Goal: Information Seeking & Learning: Compare options

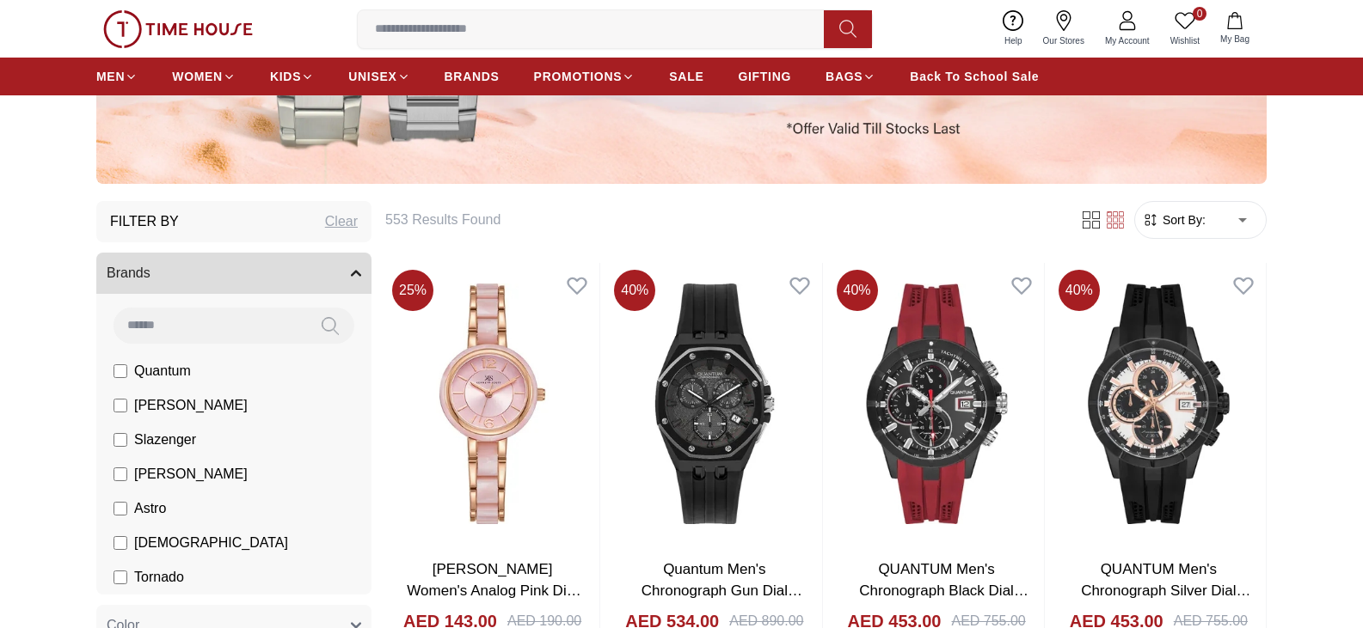
scroll to position [465, 0]
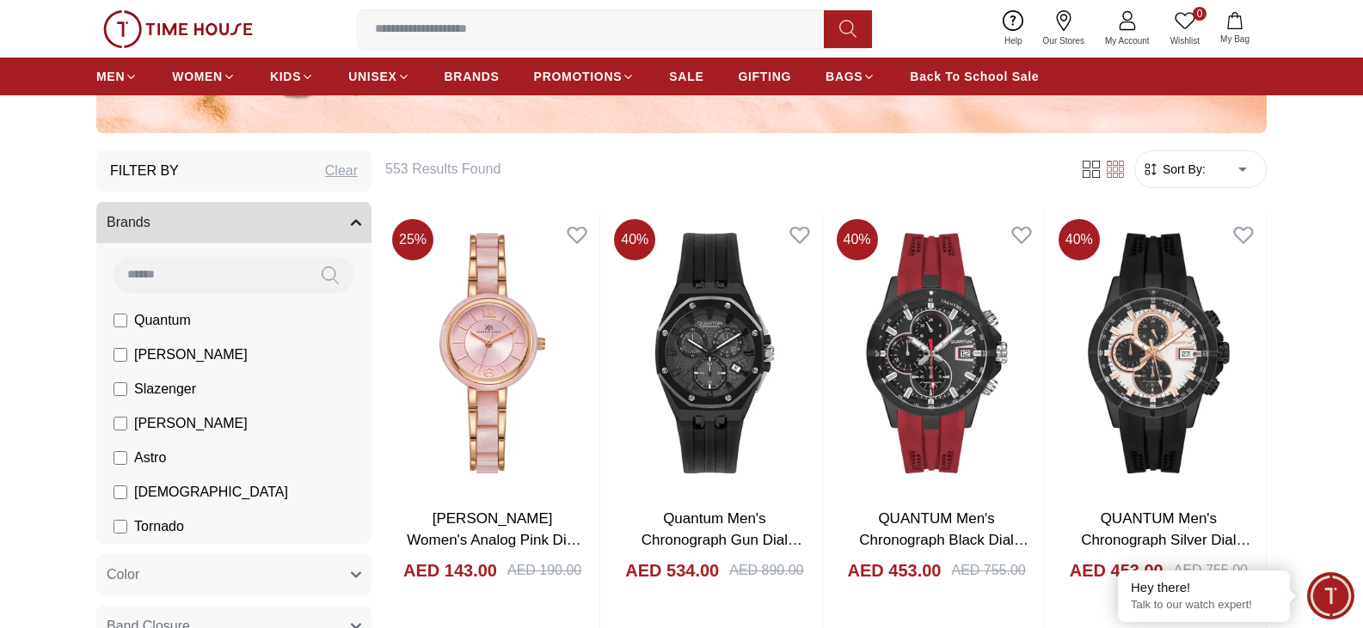
click at [1203, 161] on span "Sort By:" at bounding box center [1182, 169] width 46 height 17
click at [1203, 174] on span "Sort By:" at bounding box center [1182, 169] width 46 height 17
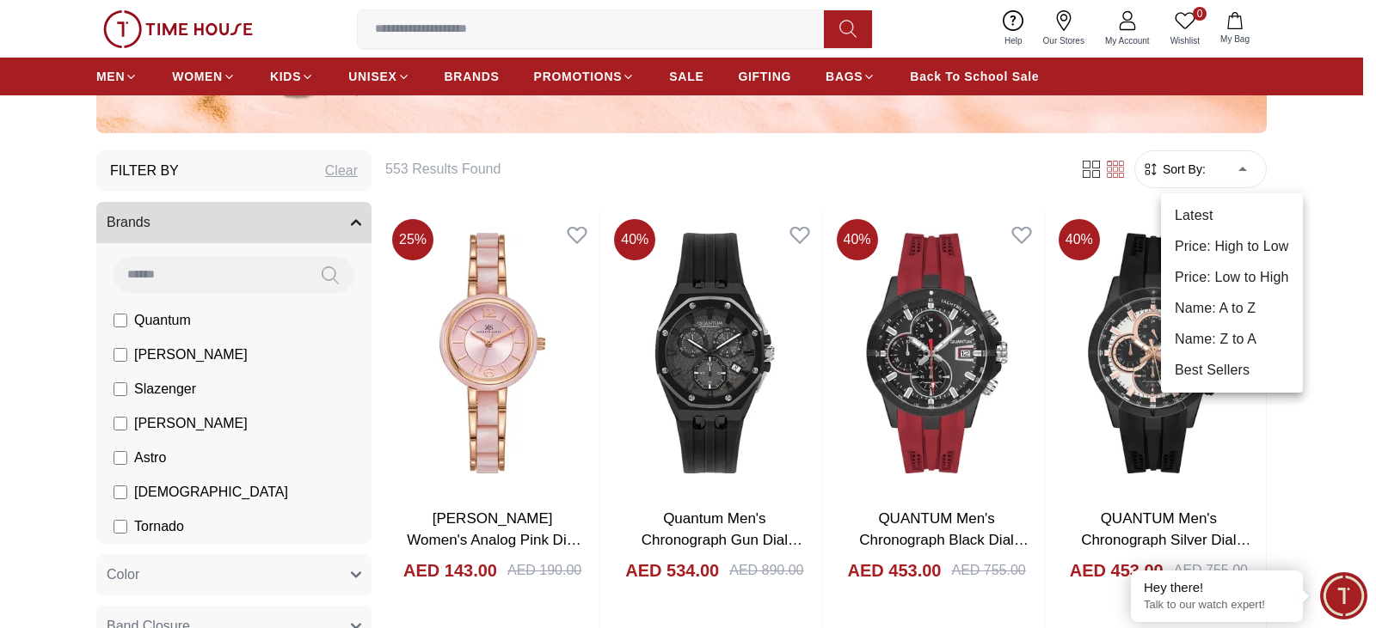
click at [1232, 358] on li "Best Sellers" at bounding box center [1232, 370] width 142 height 31
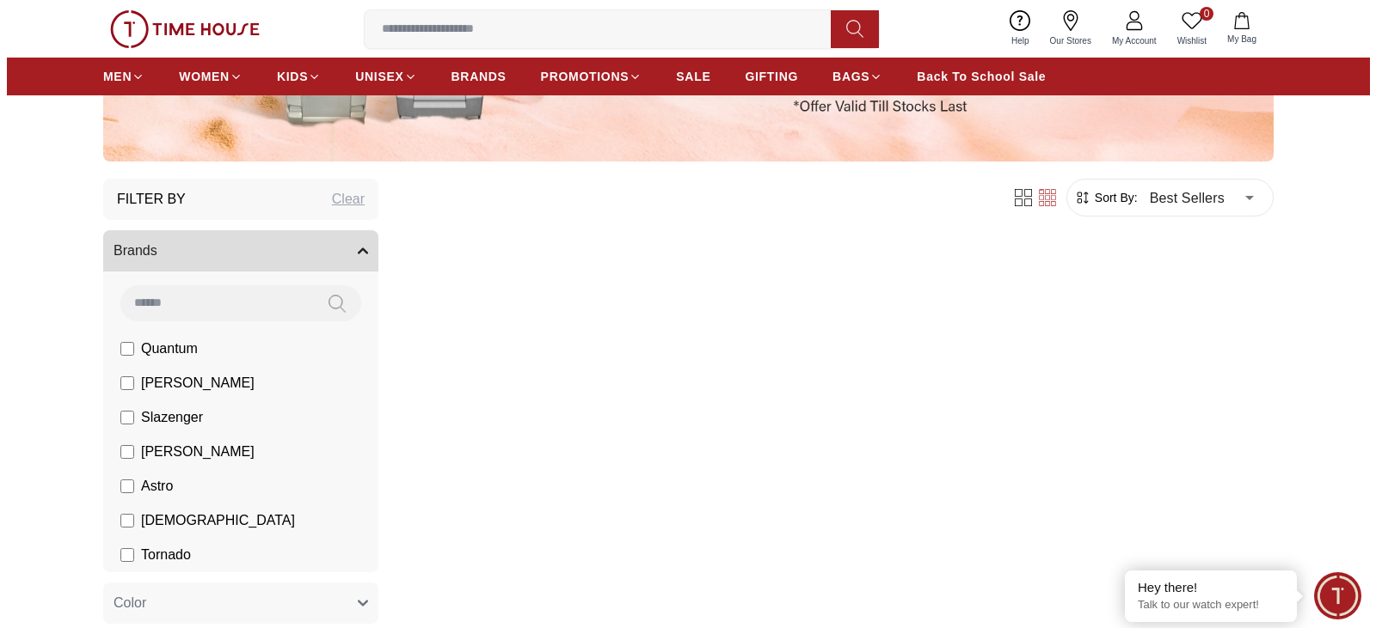
scroll to position [433, 0]
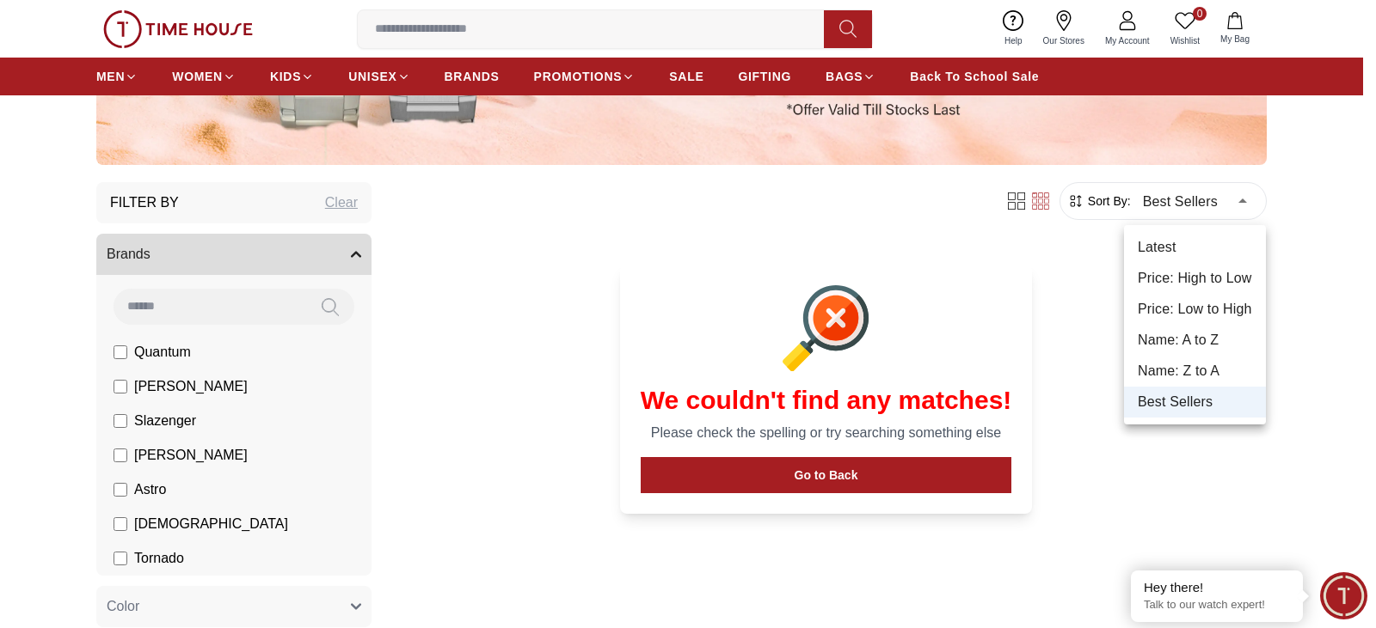
type input "******"
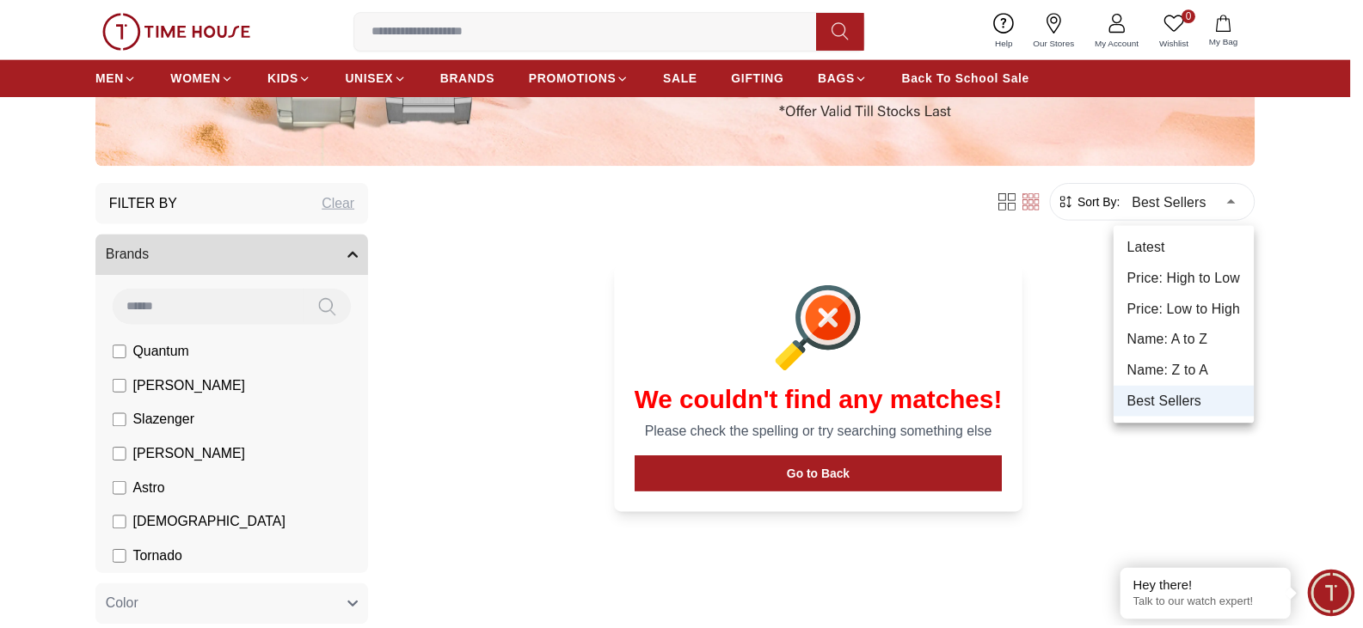
scroll to position [465, 0]
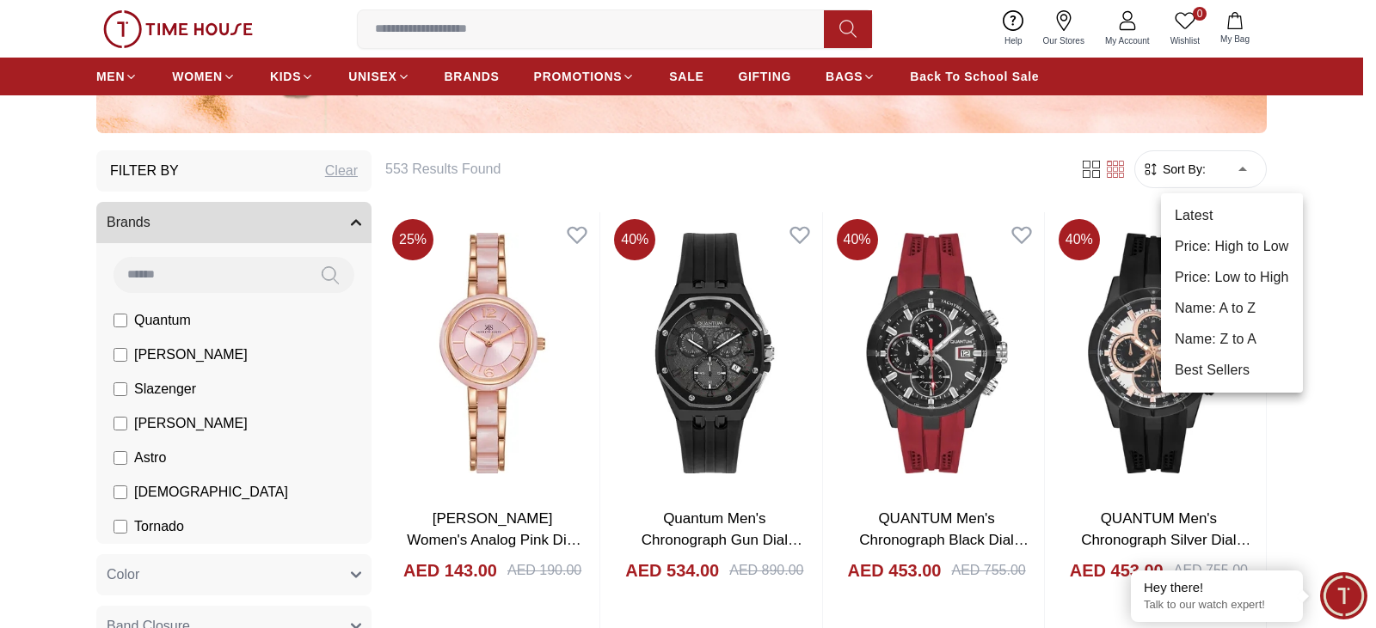
click at [1362, 122] on div at bounding box center [688, 314] width 1376 height 628
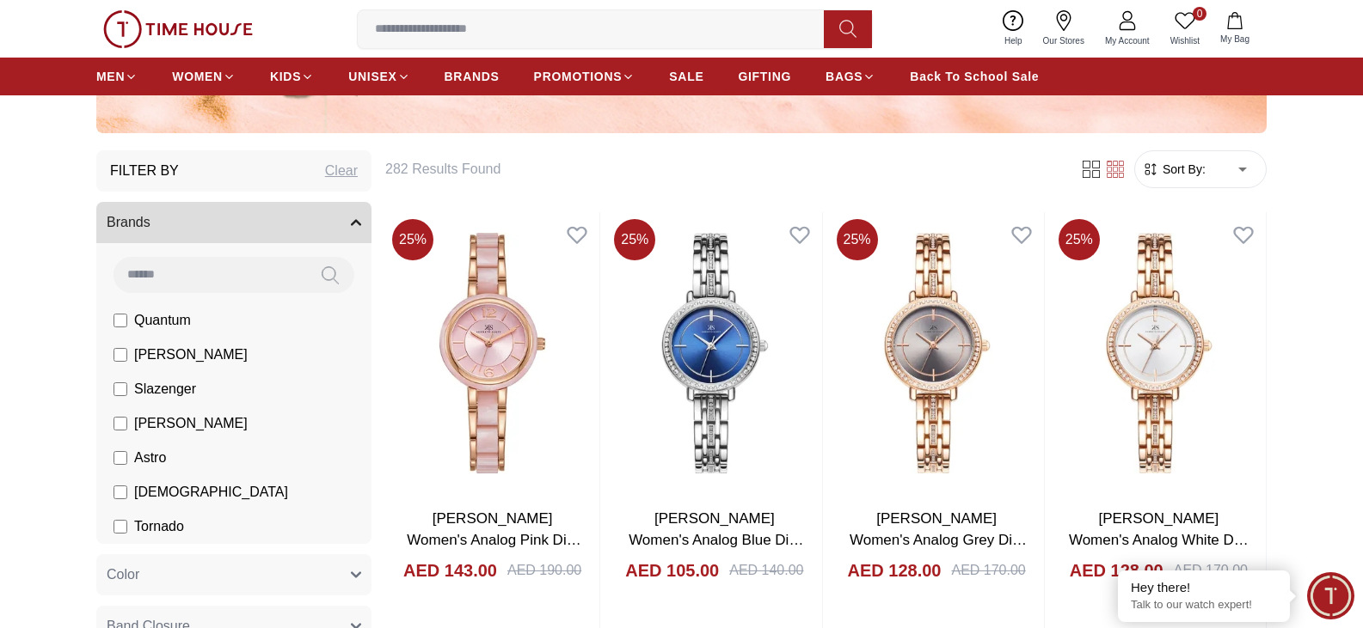
click at [131, 424] on label "[PERSON_NAME]" at bounding box center [180, 424] width 134 height 21
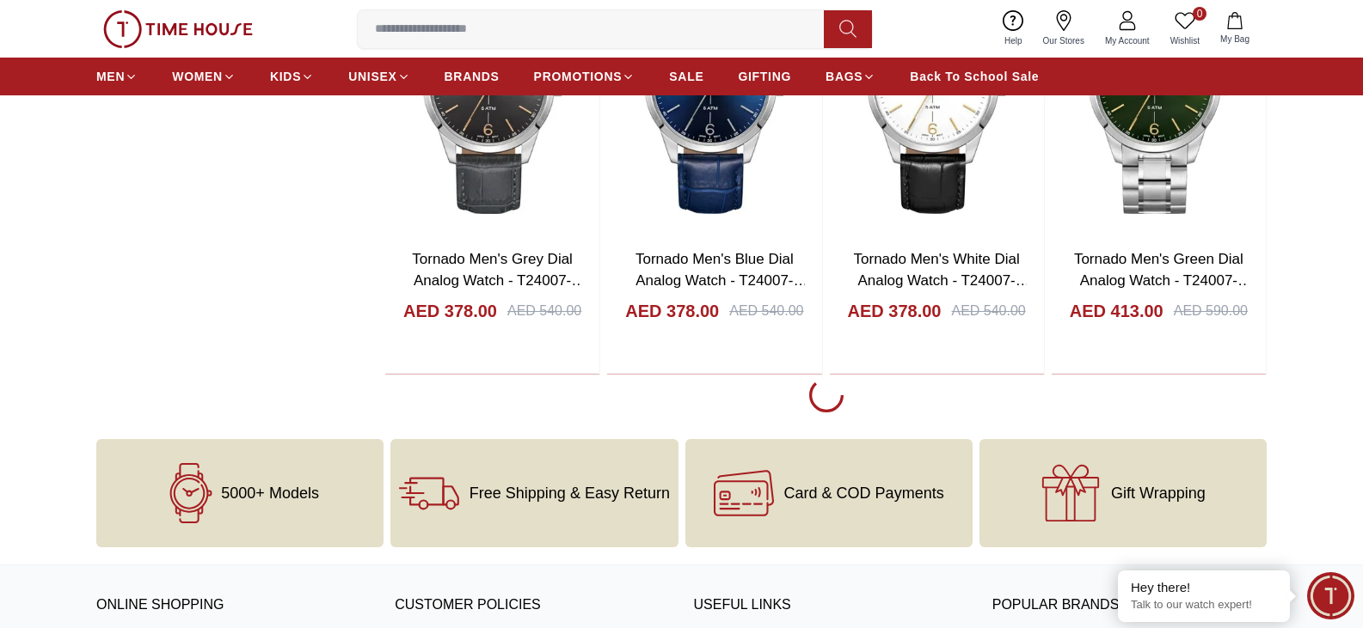
scroll to position [2497, 0]
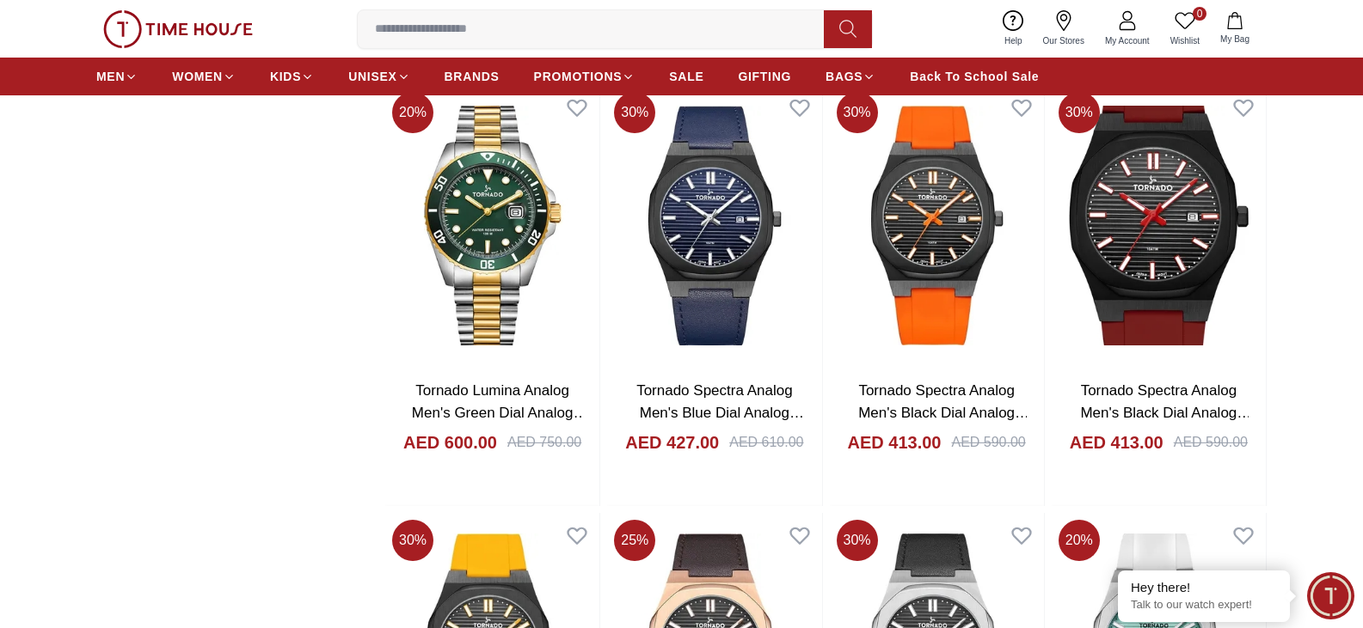
scroll to position [3601, 0]
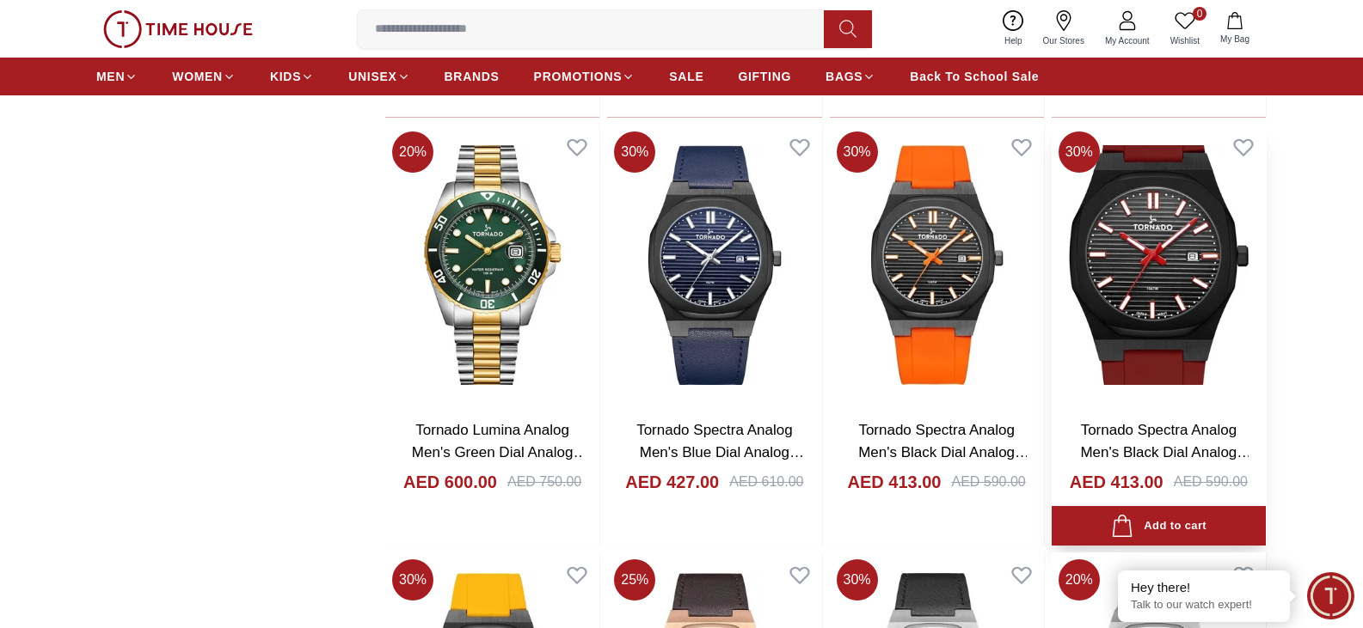
click at [1189, 272] on img at bounding box center [1158, 266] width 214 height 282
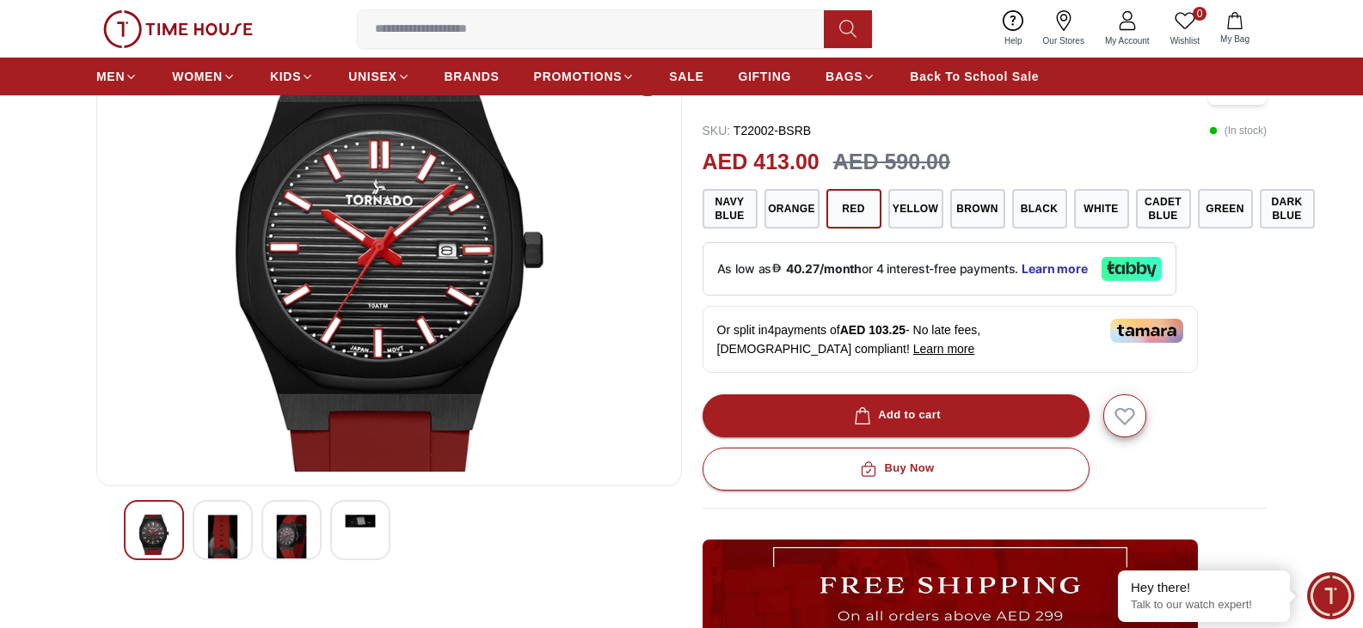
scroll to position [149, 0]
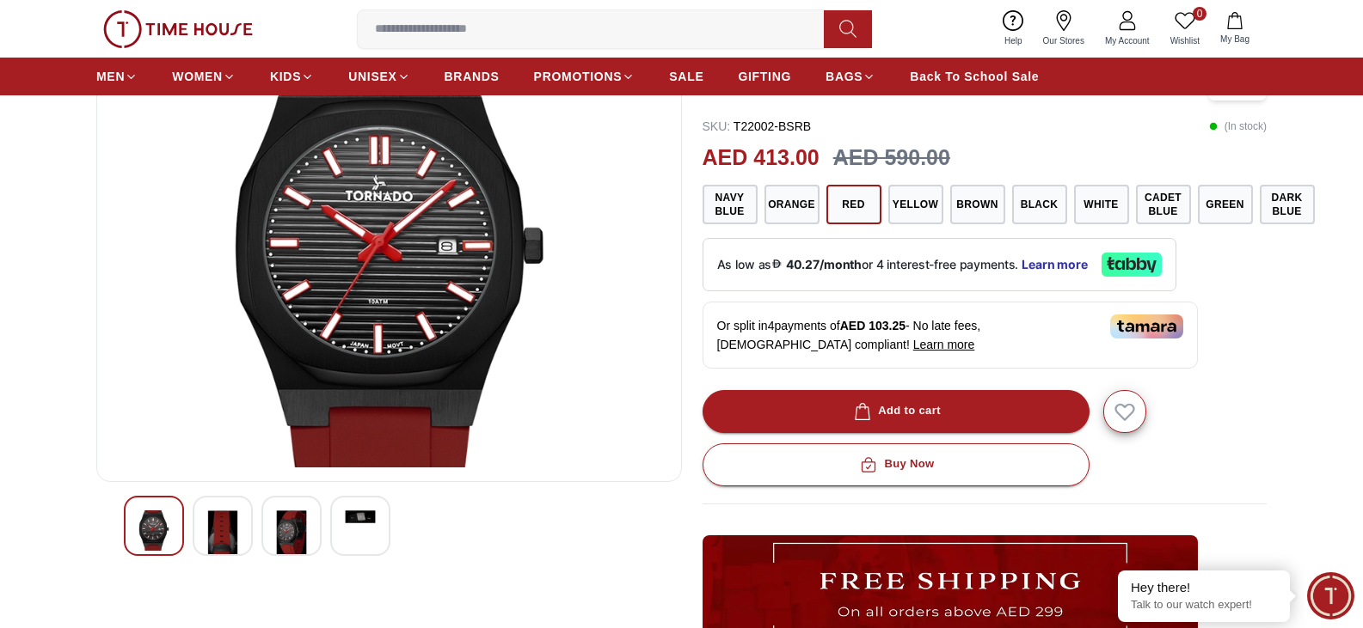
click at [230, 539] on img at bounding box center [222, 543] width 31 height 64
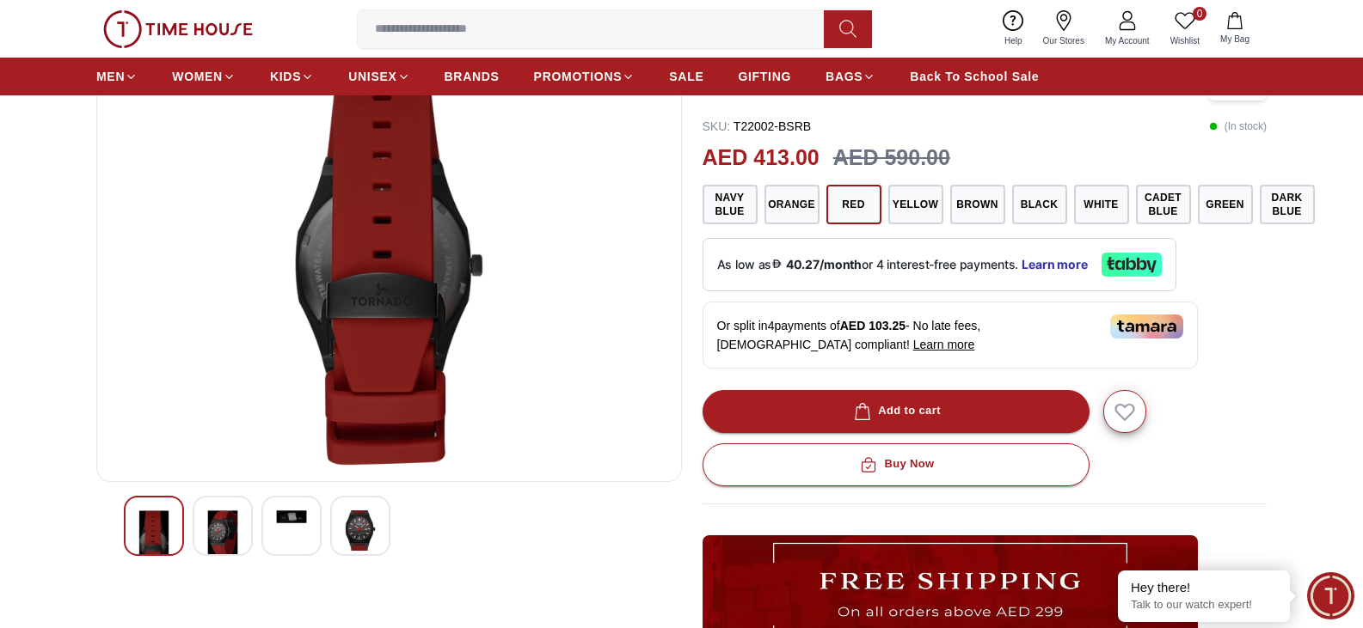
click at [248, 545] on div at bounding box center [223, 526] width 60 height 60
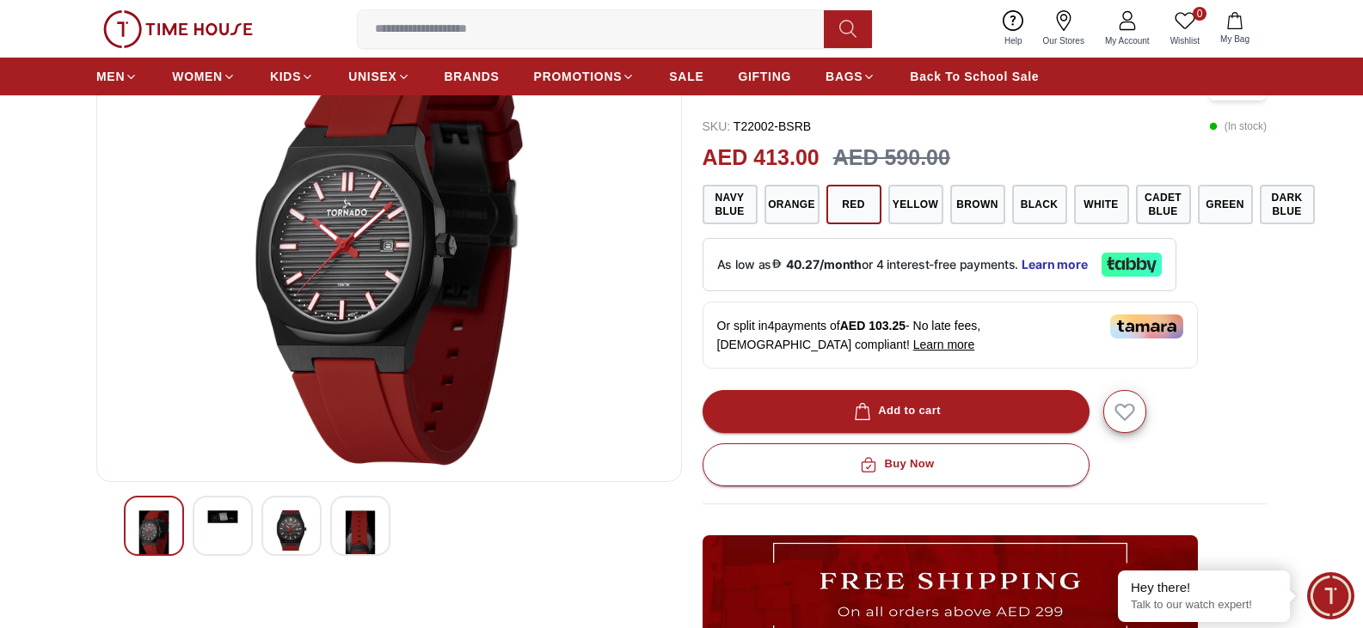
click at [342, 524] on div at bounding box center [360, 526] width 60 height 60
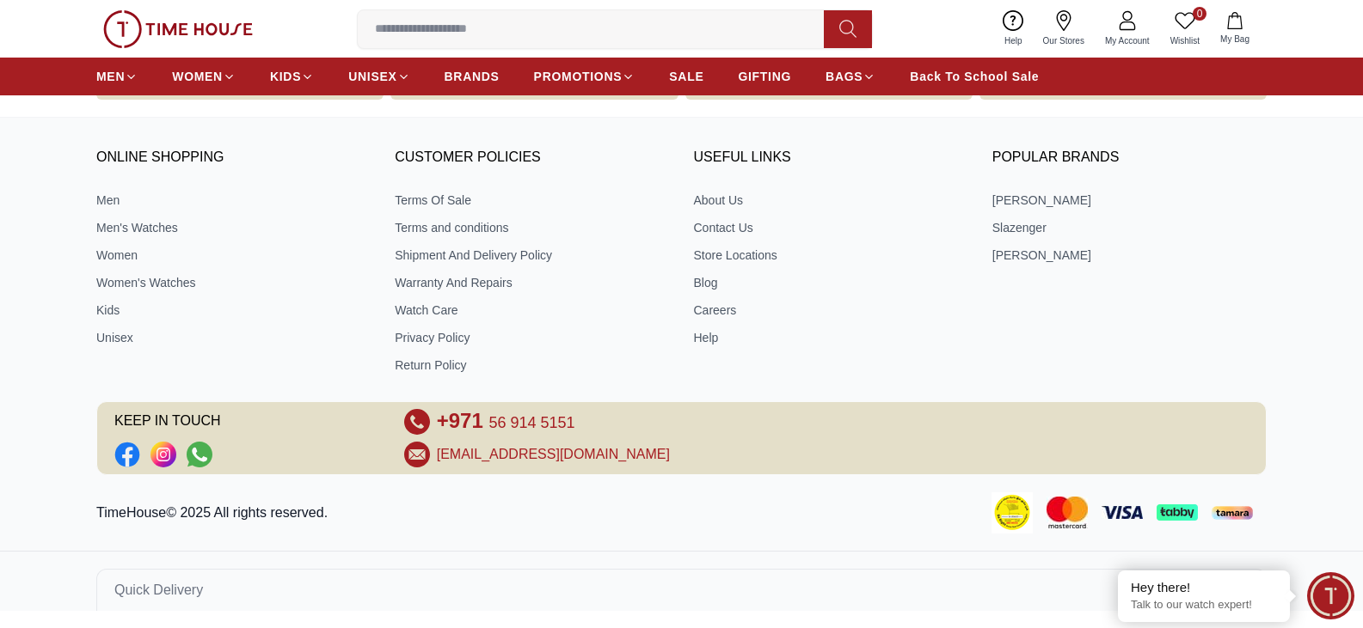
scroll to position [2386, 0]
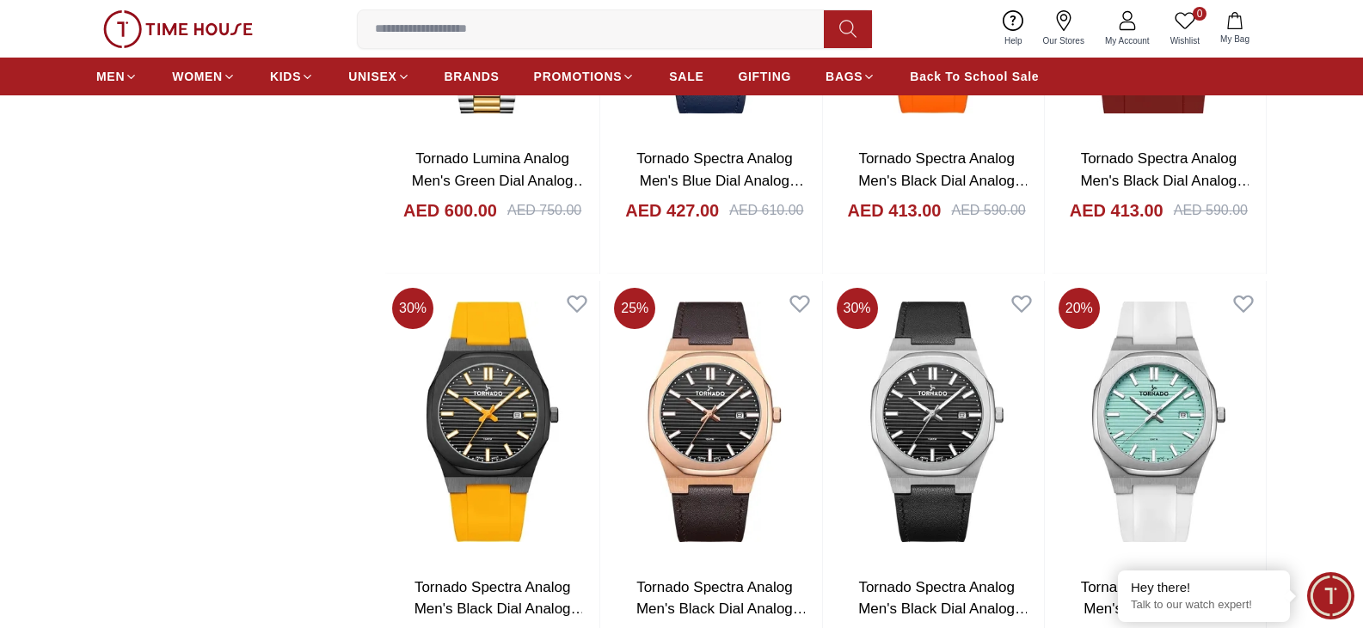
scroll to position [3882, 0]
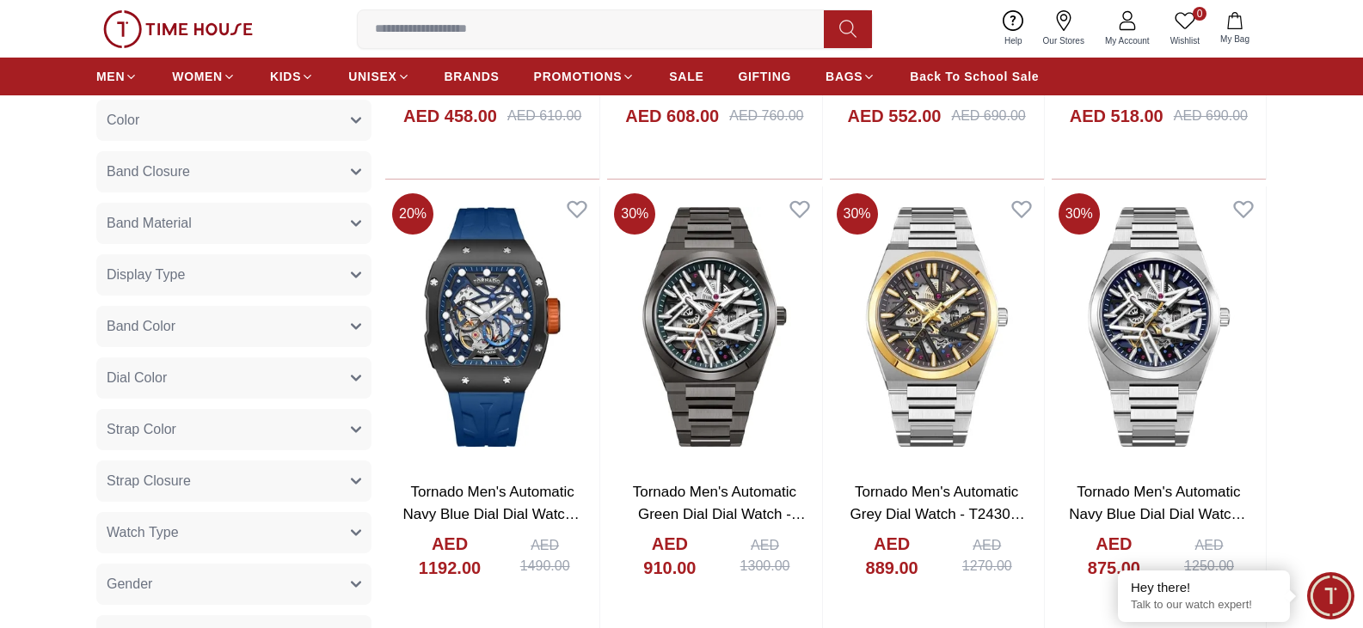
scroll to position [930, 0]
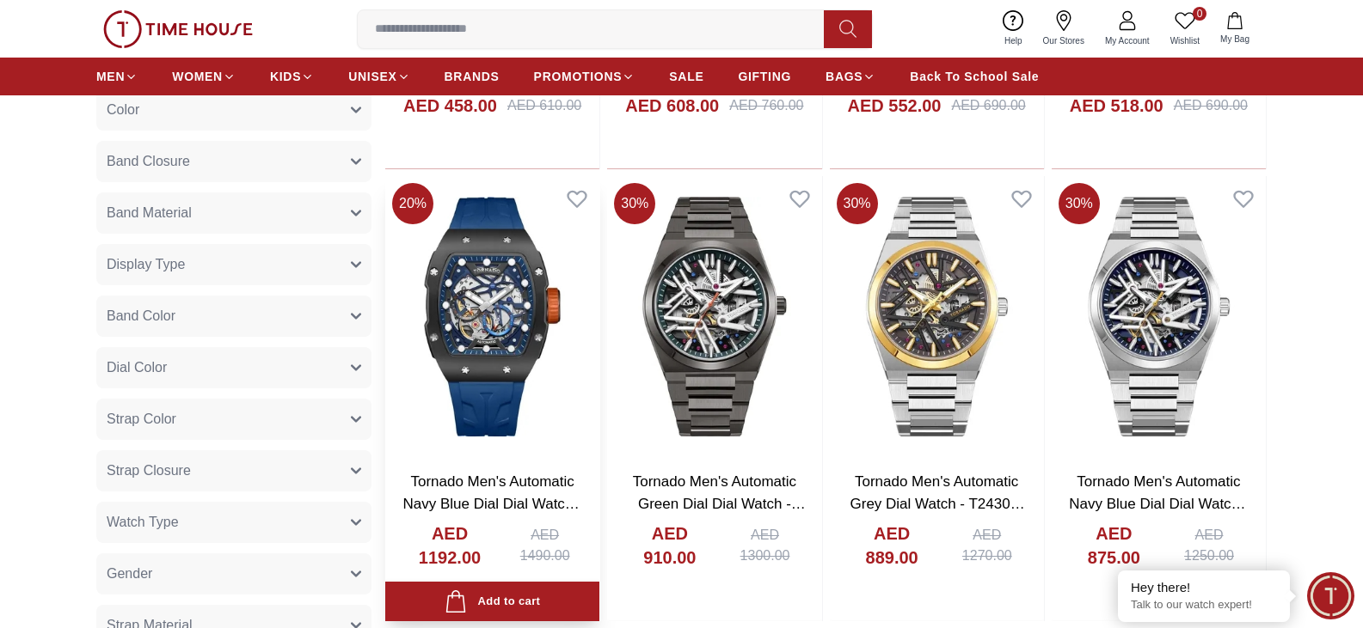
click at [472, 300] on img at bounding box center [492, 317] width 214 height 282
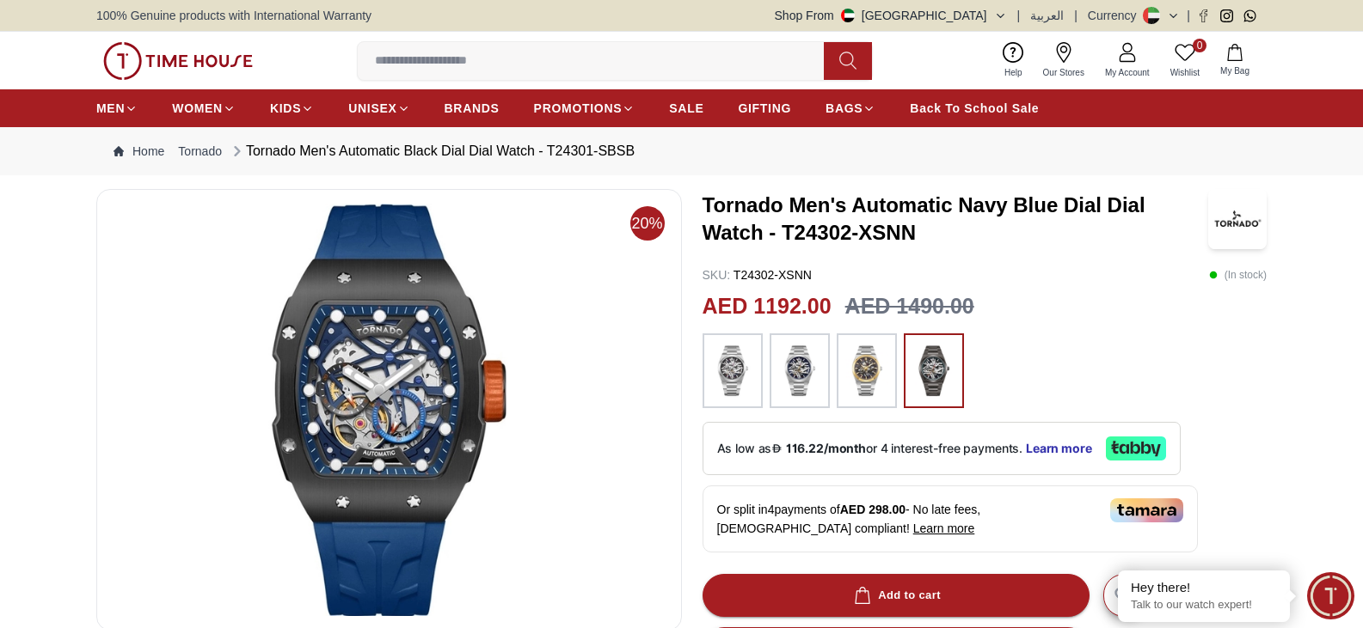
click at [741, 378] on img at bounding box center [732, 371] width 43 height 58
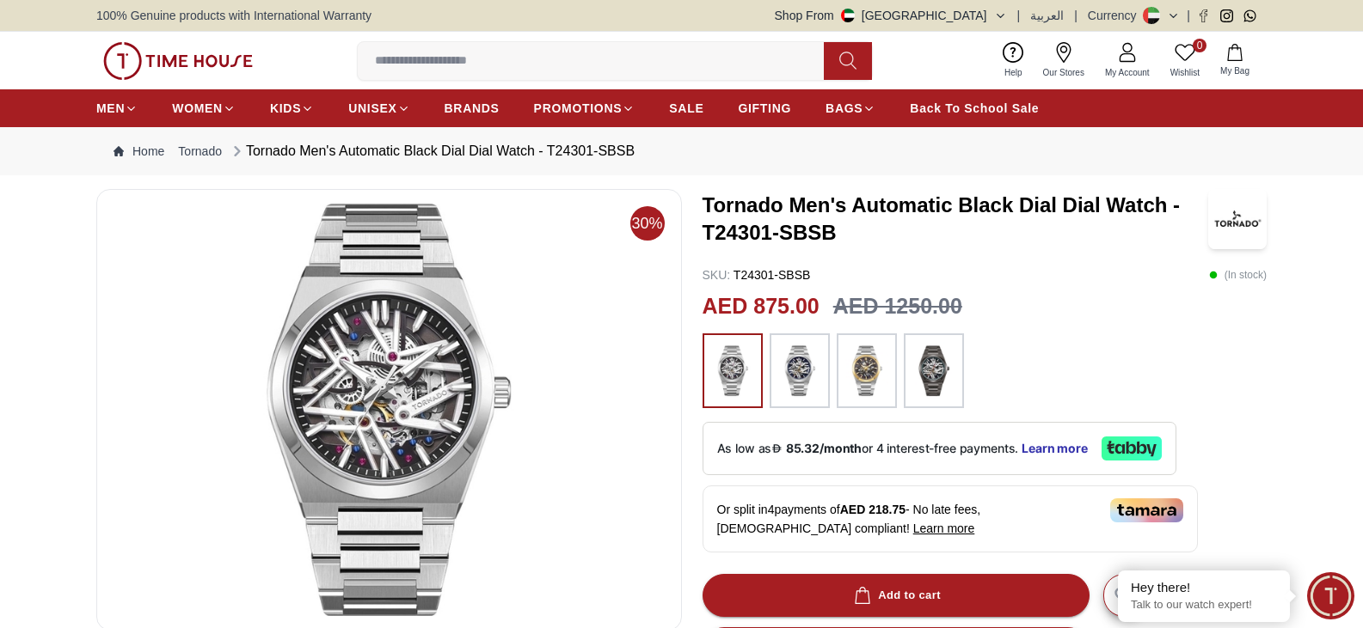
click at [927, 365] on img at bounding box center [933, 371] width 43 height 58
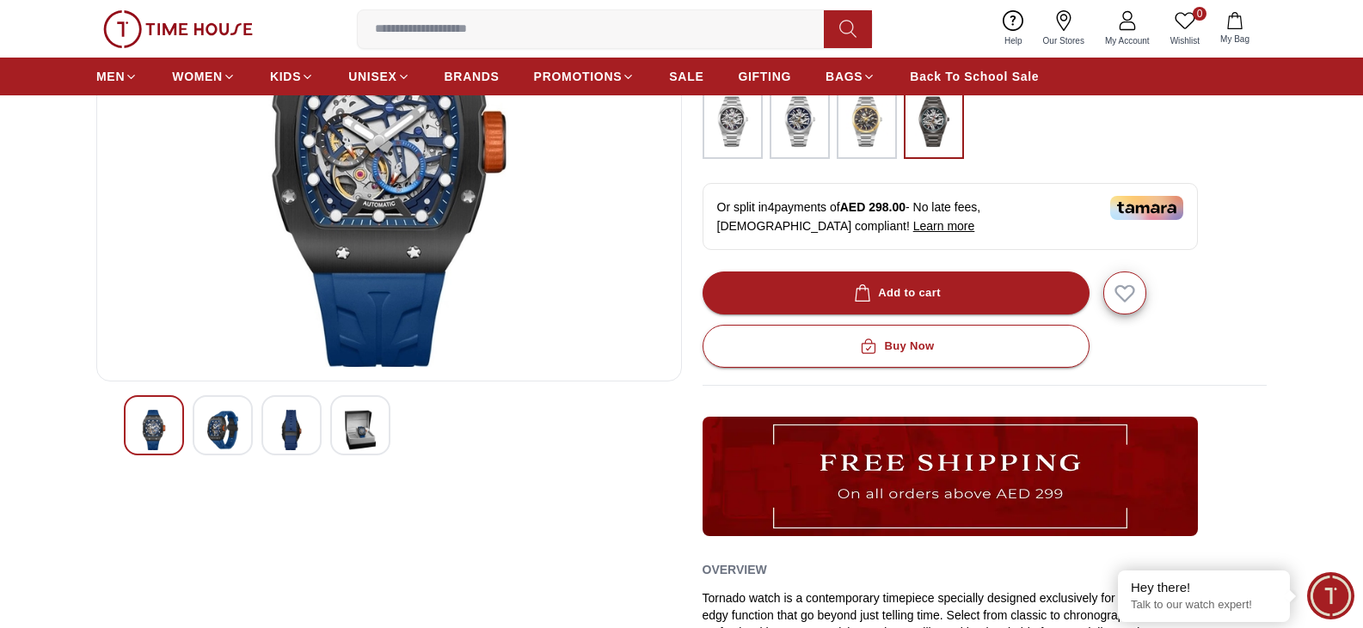
scroll to position [254, 0]
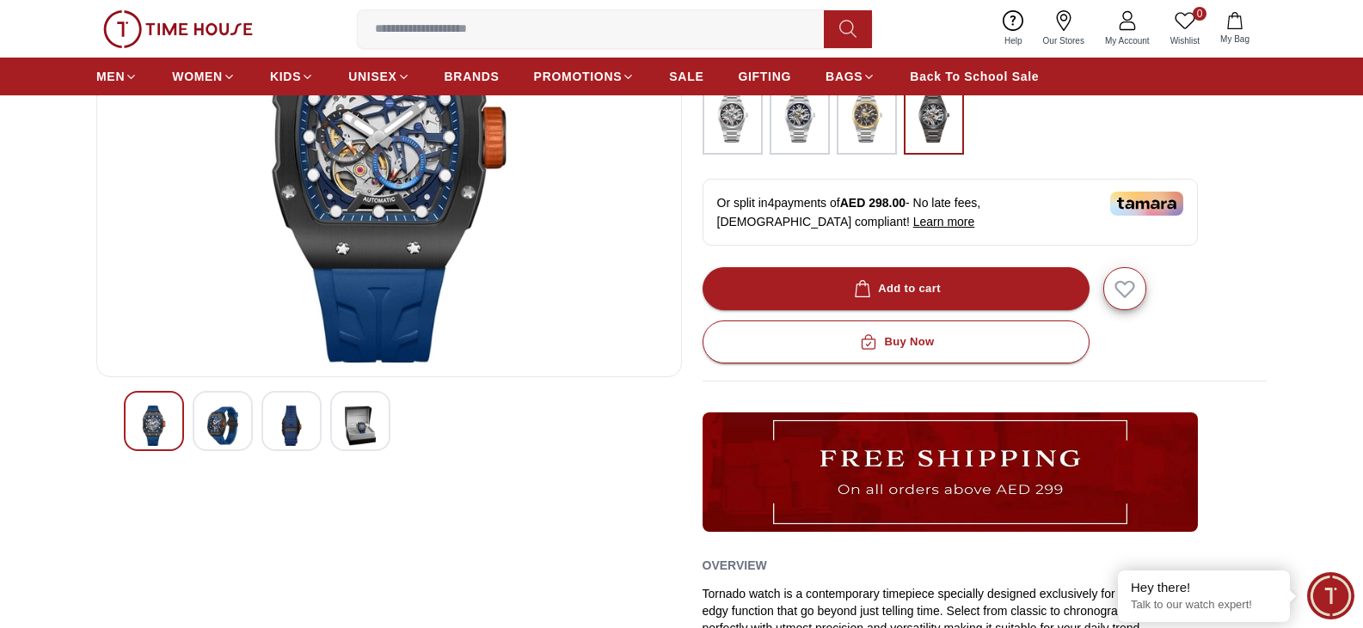
click at [229, 424] on img at bounding box center [222, 426] width 31 height 40
